Goal: Information Seeking & Learning: Find specific fact

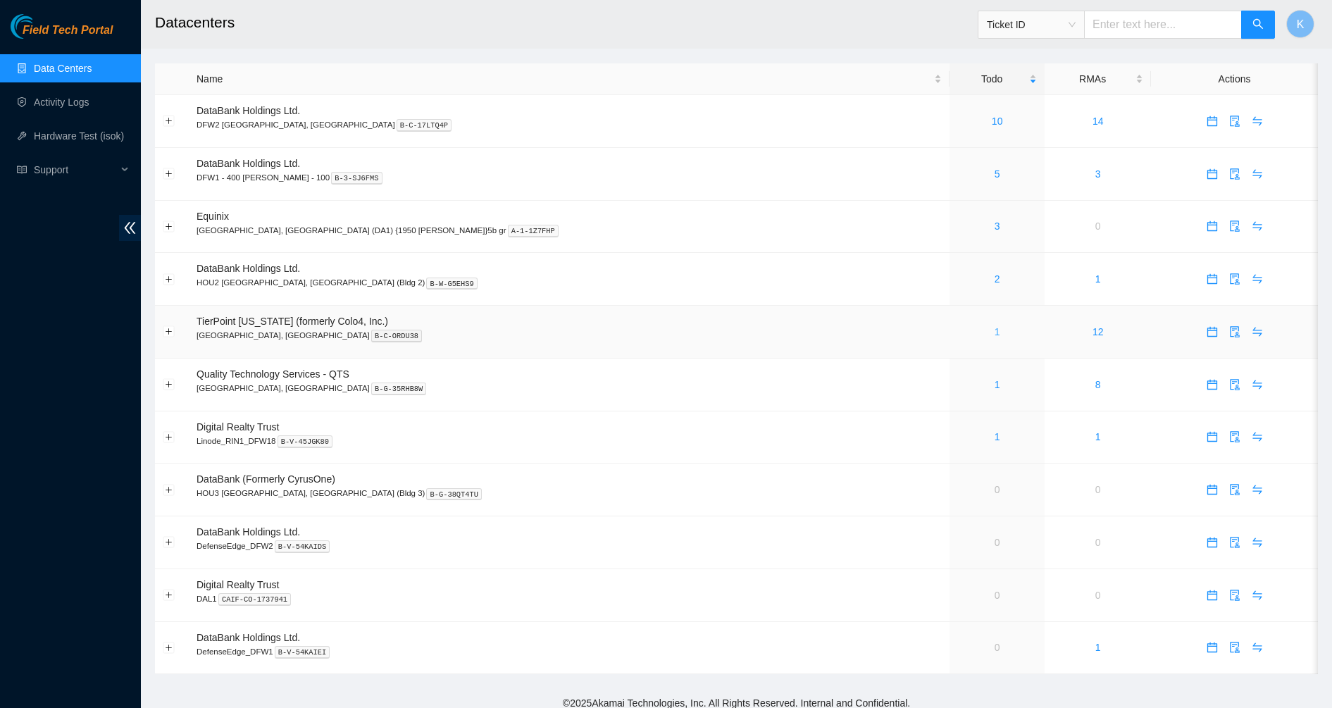
click at [994, 332] on link "1" at bounding box center [997, 331] width 6 height 11
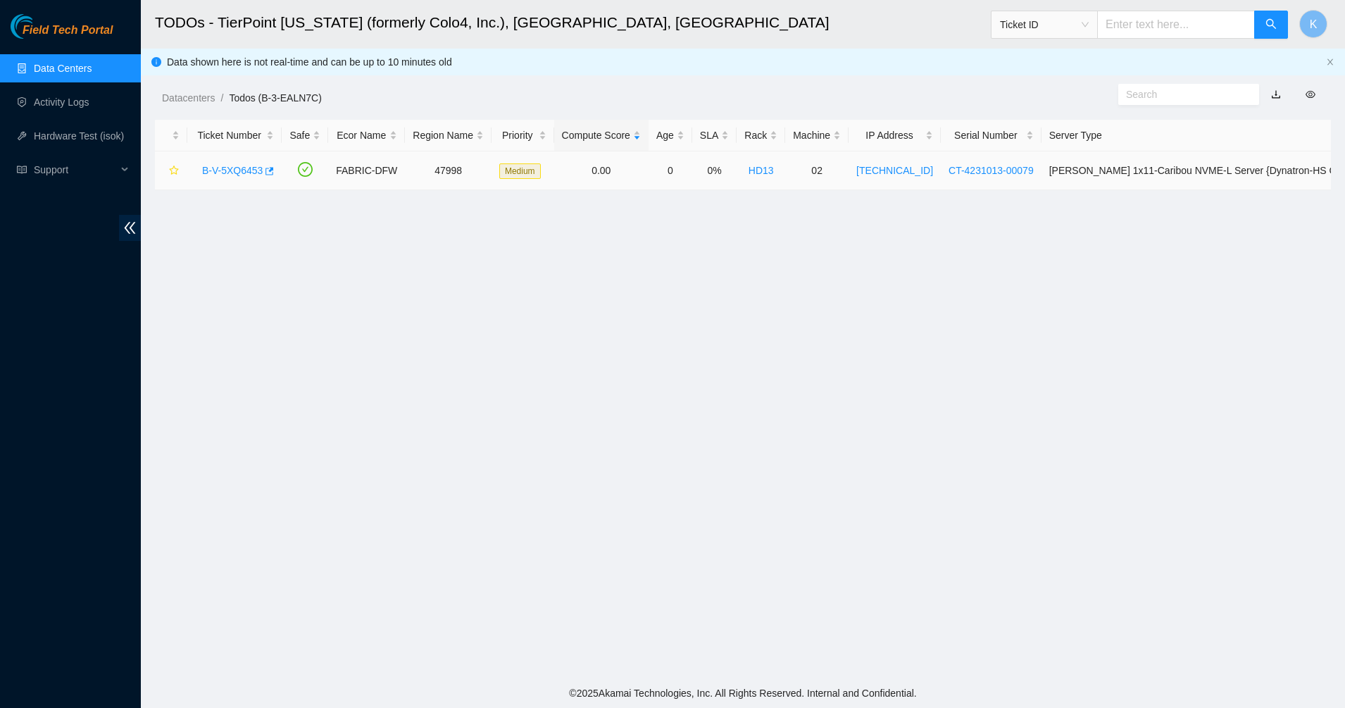
click at [230, 168] on link "B-V-5XQ6453" at bounding box center [232, 170] width 61 height 11
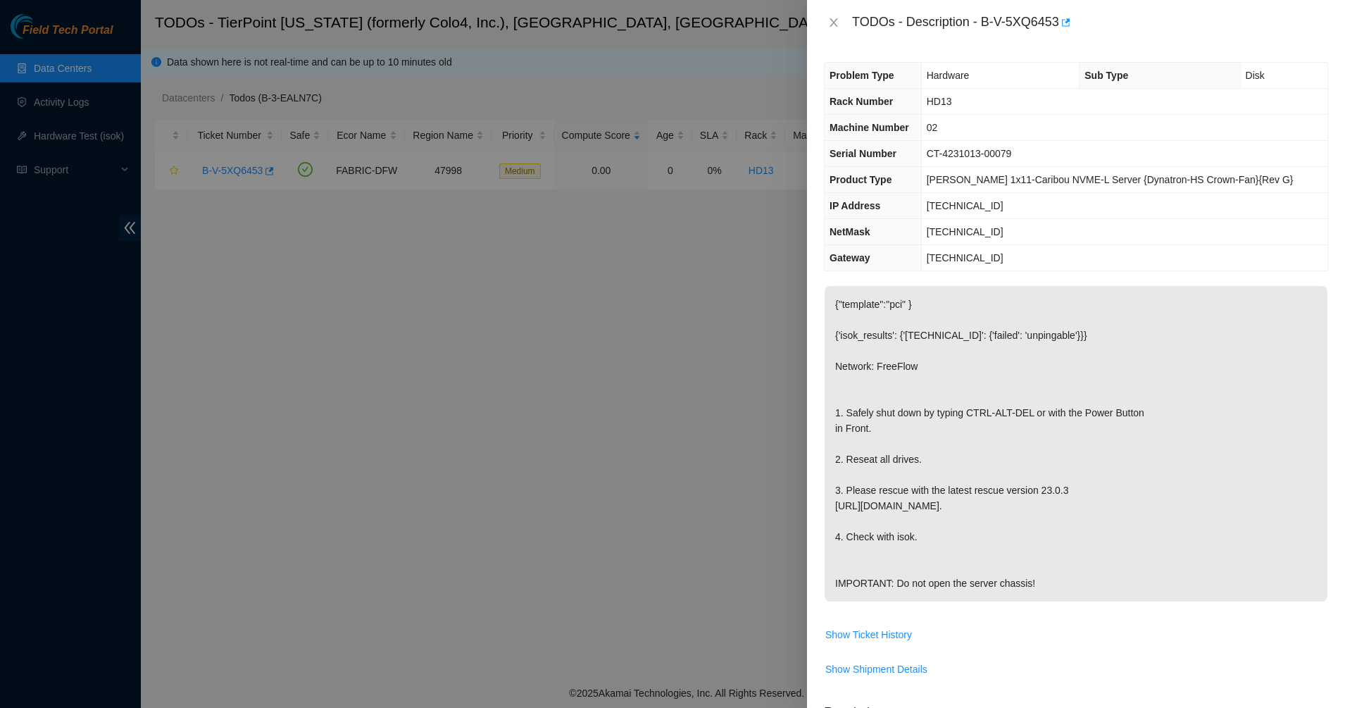
drag, startPoint x: 922, startPoint y: 380, endPoint x: 1099, endPoint y: 591, distance: 275.9
click at [1099, 591] on p "{"template":"pci" } {'isok_results': {'23.202.88.101': {'failed': 'unpingable'}…" at bounding box center [1076, 443] width 503 height 315
drag, startPoint x: 1101, startPoint y: 591, endPoint x: 872, endPoint y: 159, distance: 488.6
click at [872, 161] on div "Problem Type Hardware Sub Type Disk Rack Number HD13 Machine Number 02 Serial N…" at bounding box center [1076, 376] width 538 height 663
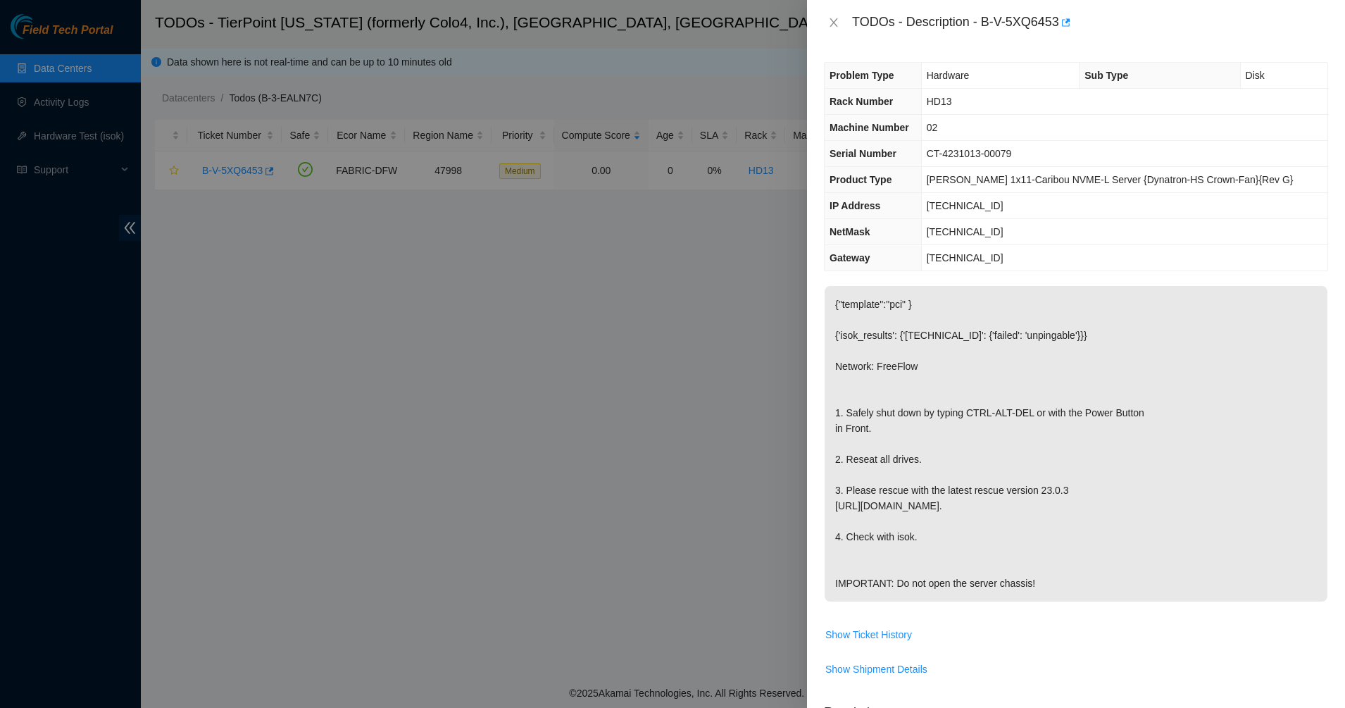
click at [872, 159] on span "Serial Number" at bounding box center [863, 153] width 67 height 11
click at [499, 319] on div at bounding box center [672, 354] width 1345 height 708
click at [812, 20] on div "TODOs - Description - B-V-5XQ6453" at bounding box center [1076, 22] width 538 height 45
click at [832, 22] on icon "close" at bounding box center [833, 22] width 11 height 11
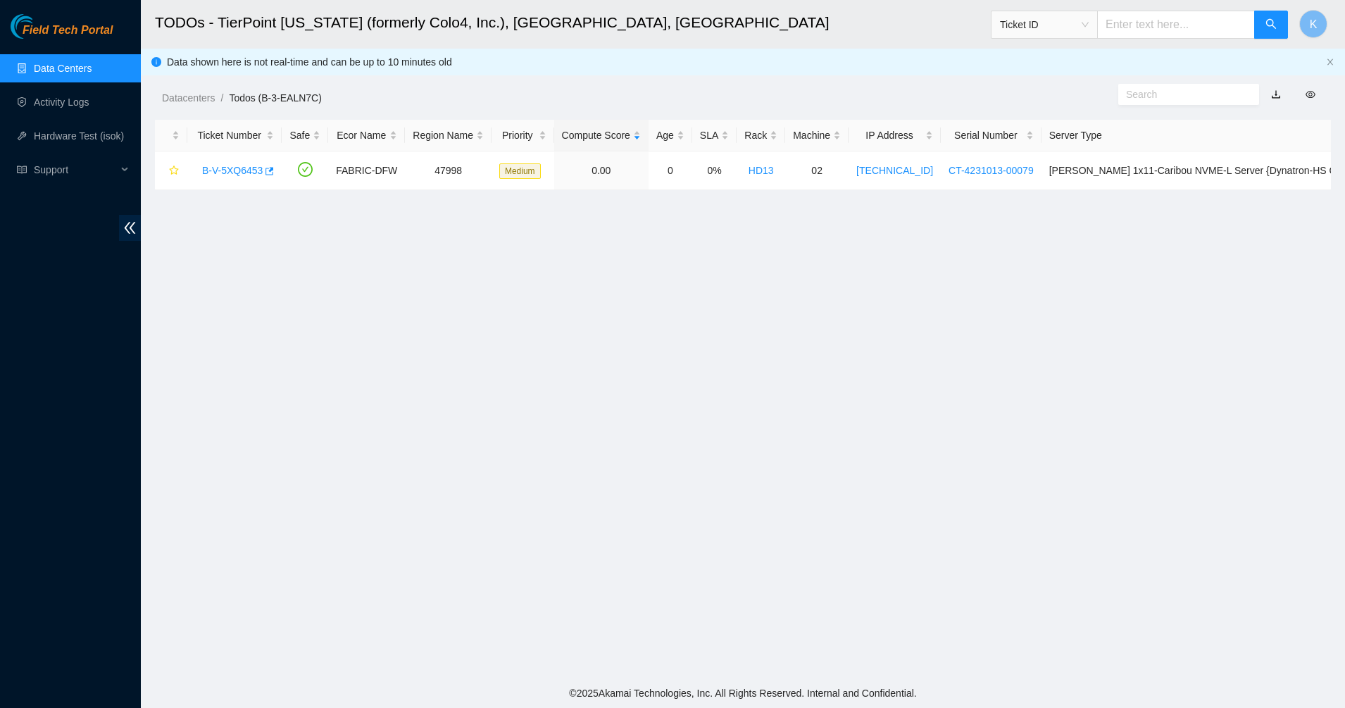
click at [36, 67] on link "Data Centers" at bounding box center [63, 68] width 58 height 11
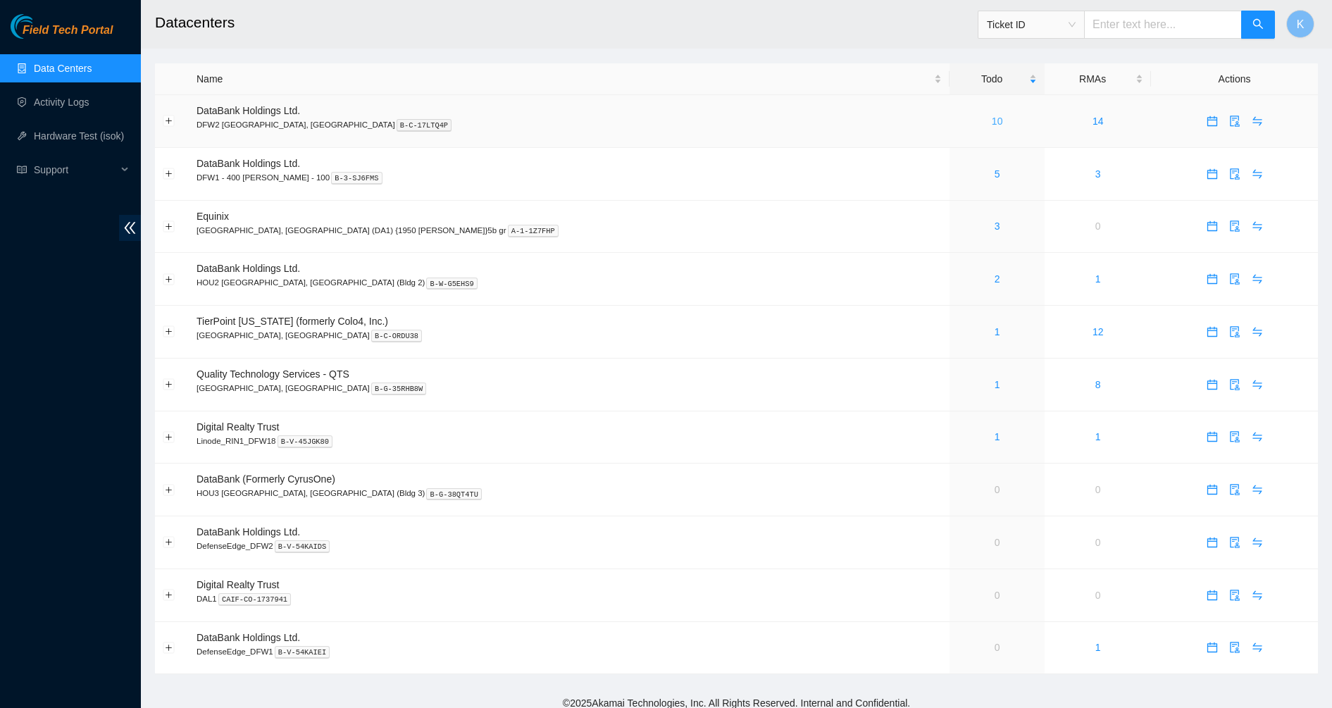
click at [992, 116] on link "10" at bounding box center [997, 120] width 11 height 11
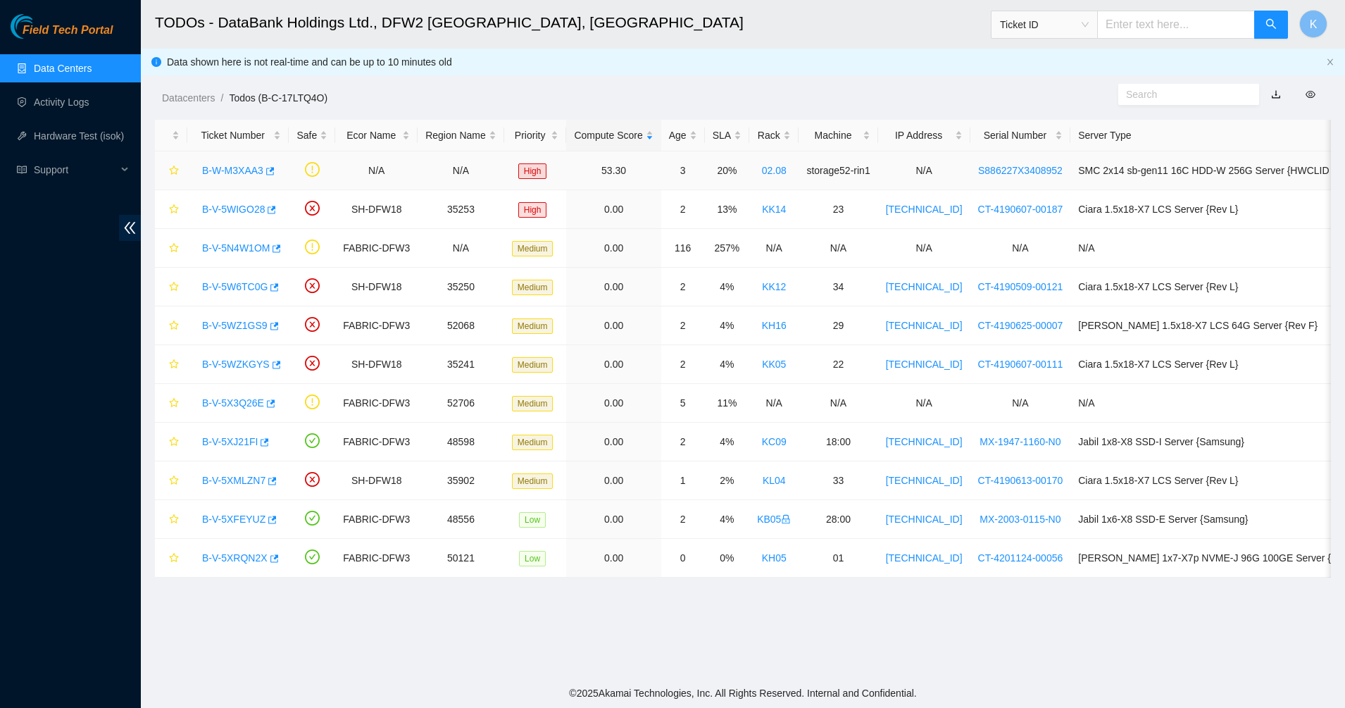
click at [223, 165] on link "B-W-M3XAA3" at bounding box center [232, 170] width 61 height 11
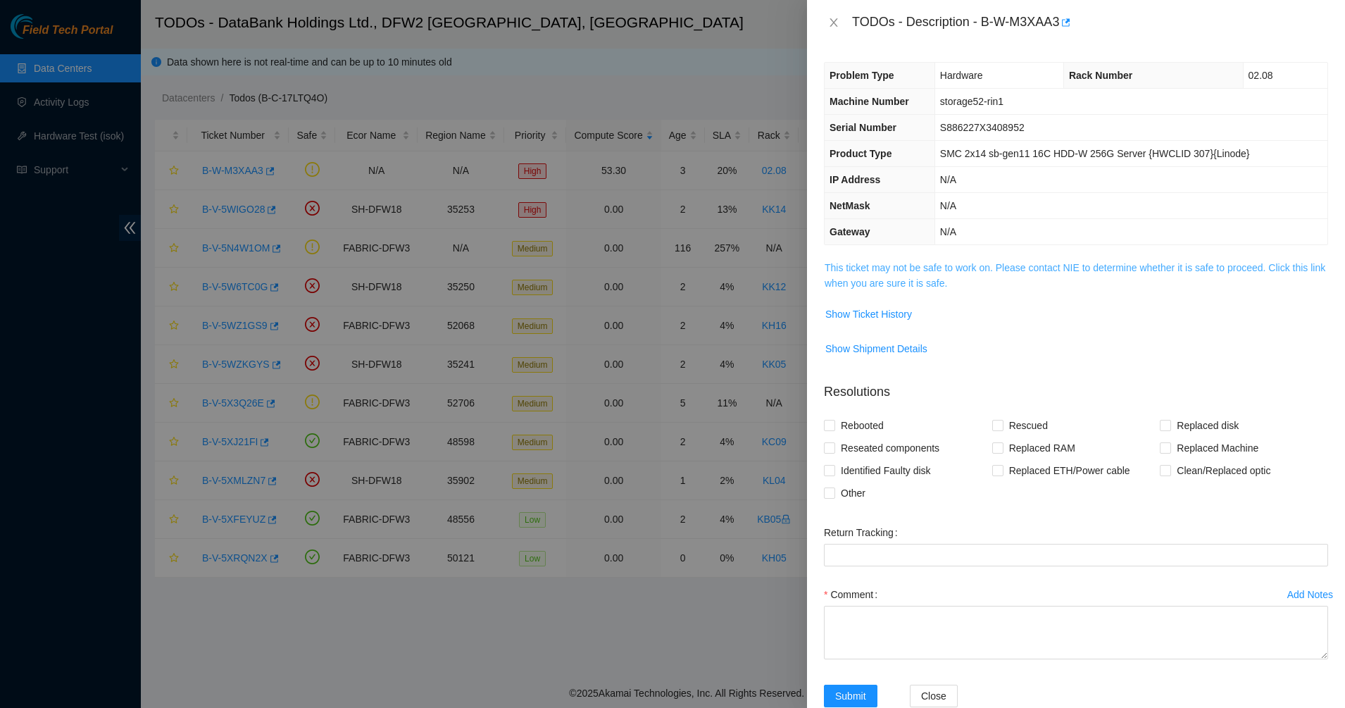
click at [892, 263] on link "This ticket may not be safe to work on. Please contact NIE to determine whether…" at bounding box center [1075, 275] width 501 height 27
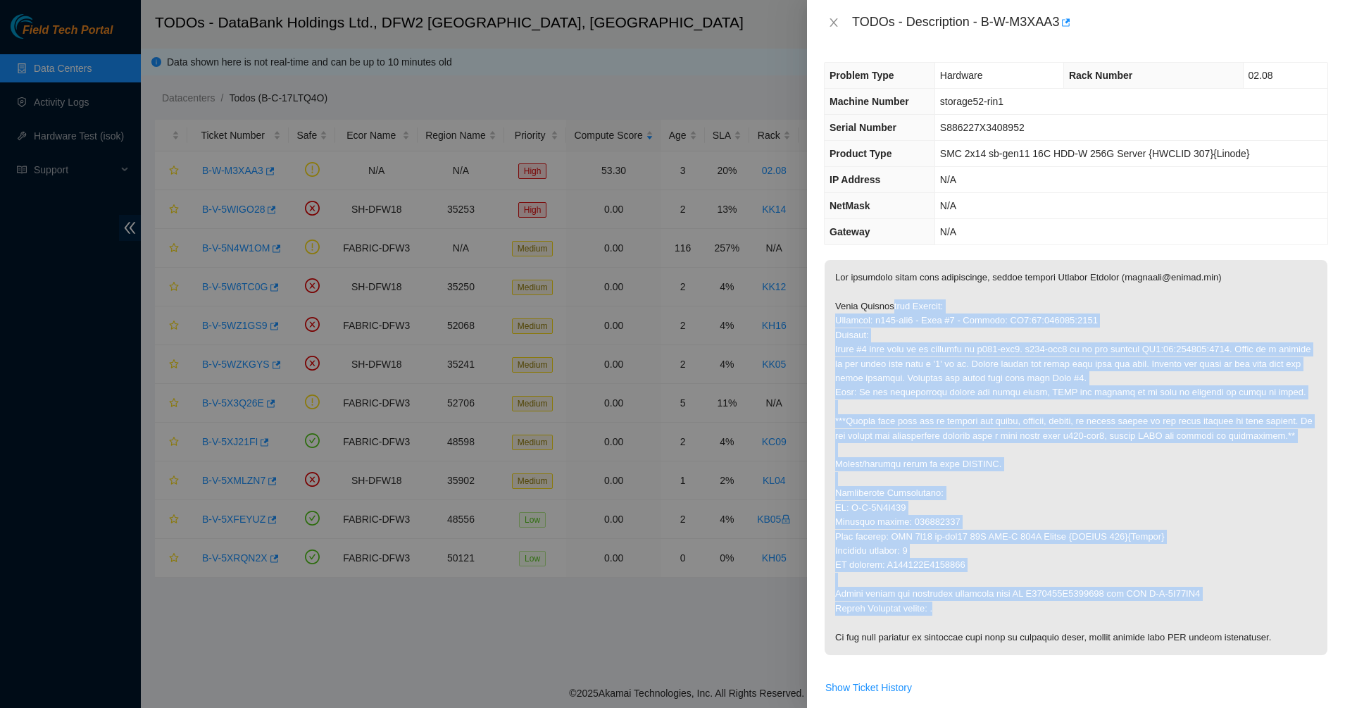
drag, startPoint x: 958, startPoint y: 417, endPoint x: 1108, endPoint y: 631, distance: 261.0
click at [1108, 631] on p at bounding box center [1076, 457] width 503 height 395
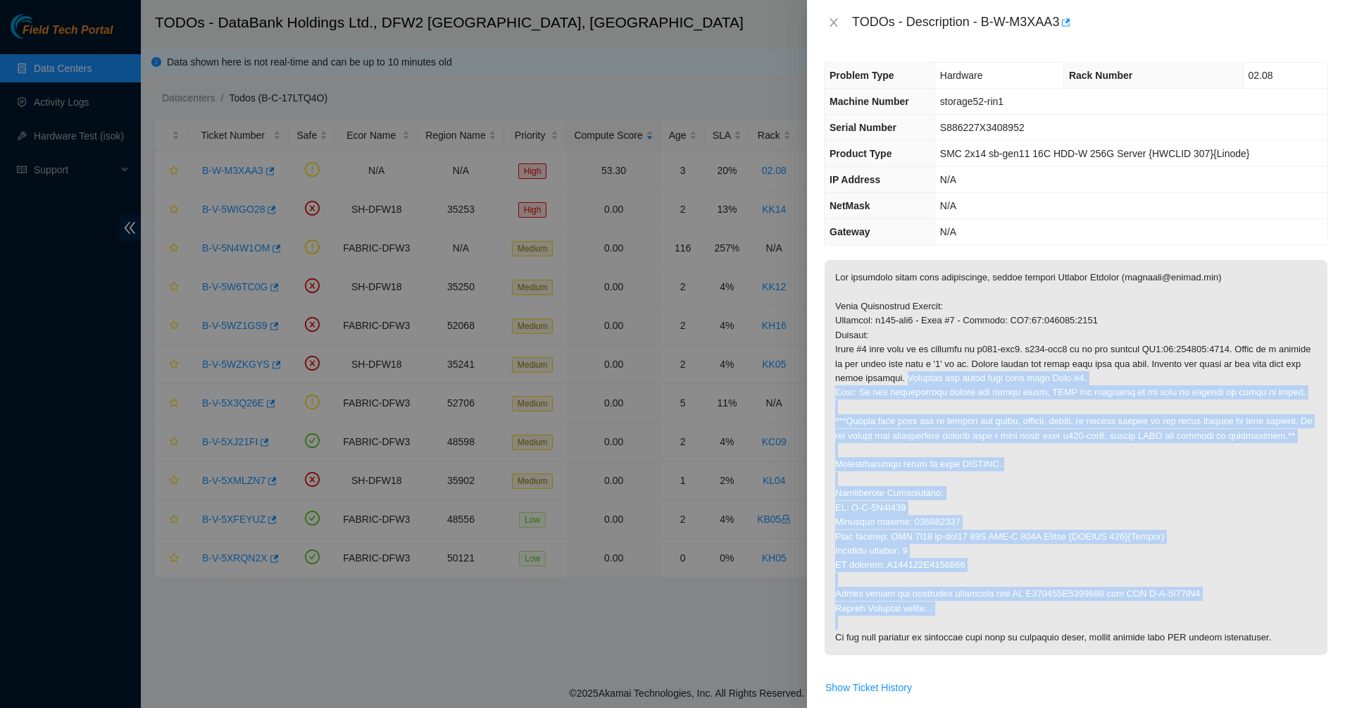
drag, startPoint x: 901, startPoint y: 377, endPoint x: 894, endPoint y: 354, distance: 24.8
click at [895, 358] on p at bounding box center [1076, 457] width 503 height 395
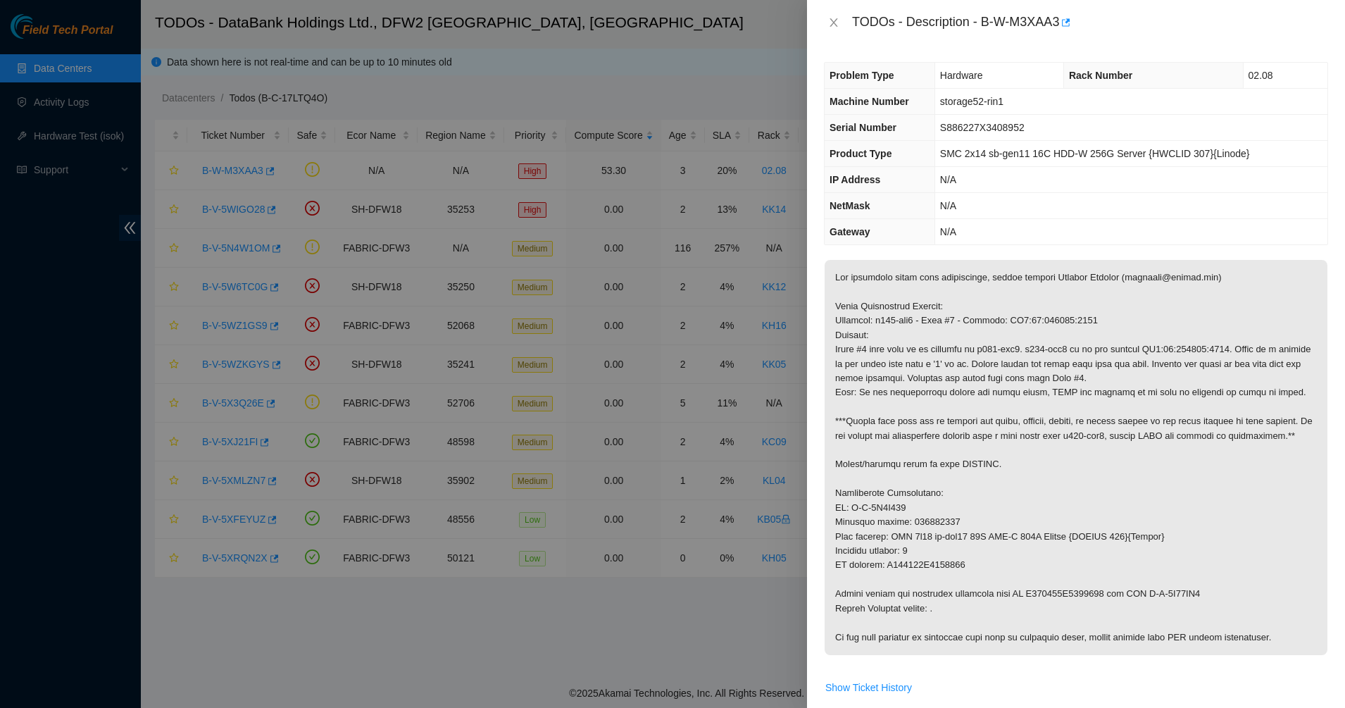
drag, startPoint x: 894, startPoint y: 351, endPoint x: 903, endPoint y: 135, distance: 216.4
click at [894, 349] on p at bounding box center [1076, 457] width 503 height 395
click at [832, 25] on icon "close" at bounding box center [834, 22] width 8 height 8
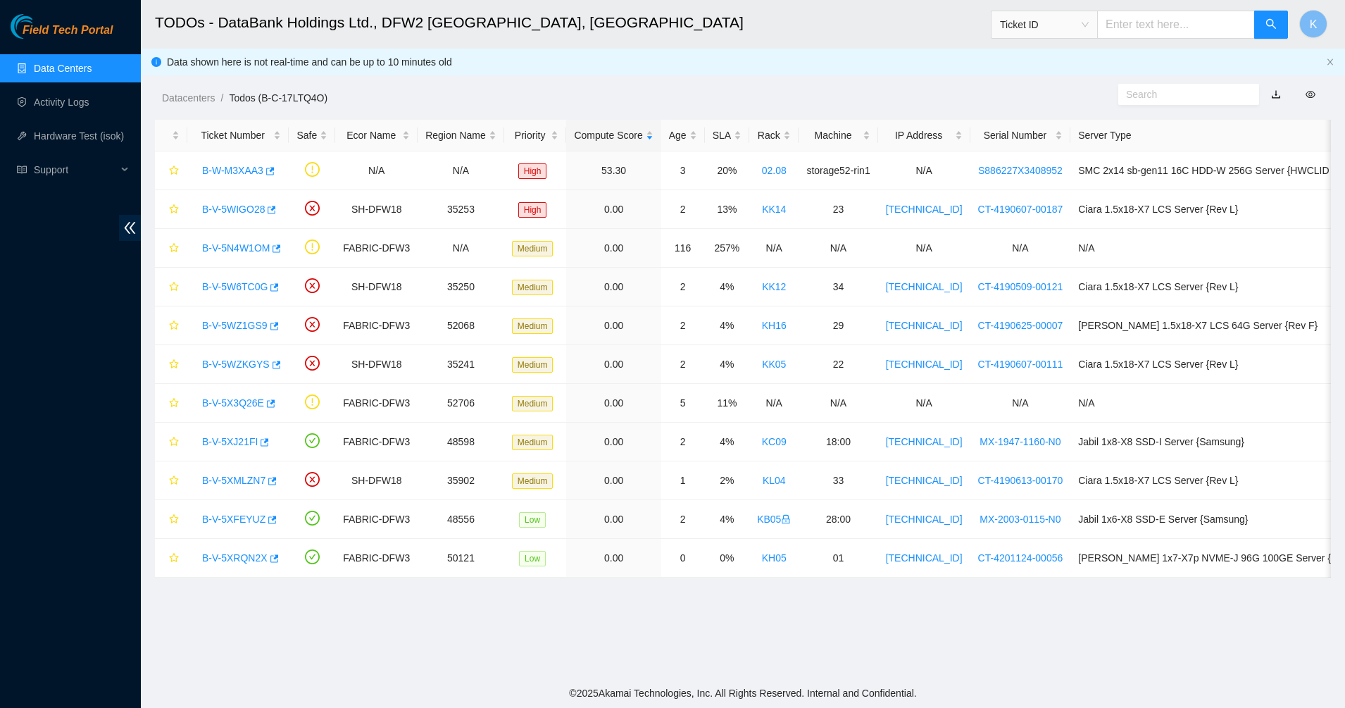
click at [766, 35] on h2 "TODOs - DataBank Holdings Ltd., DFW2 Richardson, TX" at bounding box center [616, 22] width 922 height 45
